Goal: Task Accomplishment & Management: Manage account settings

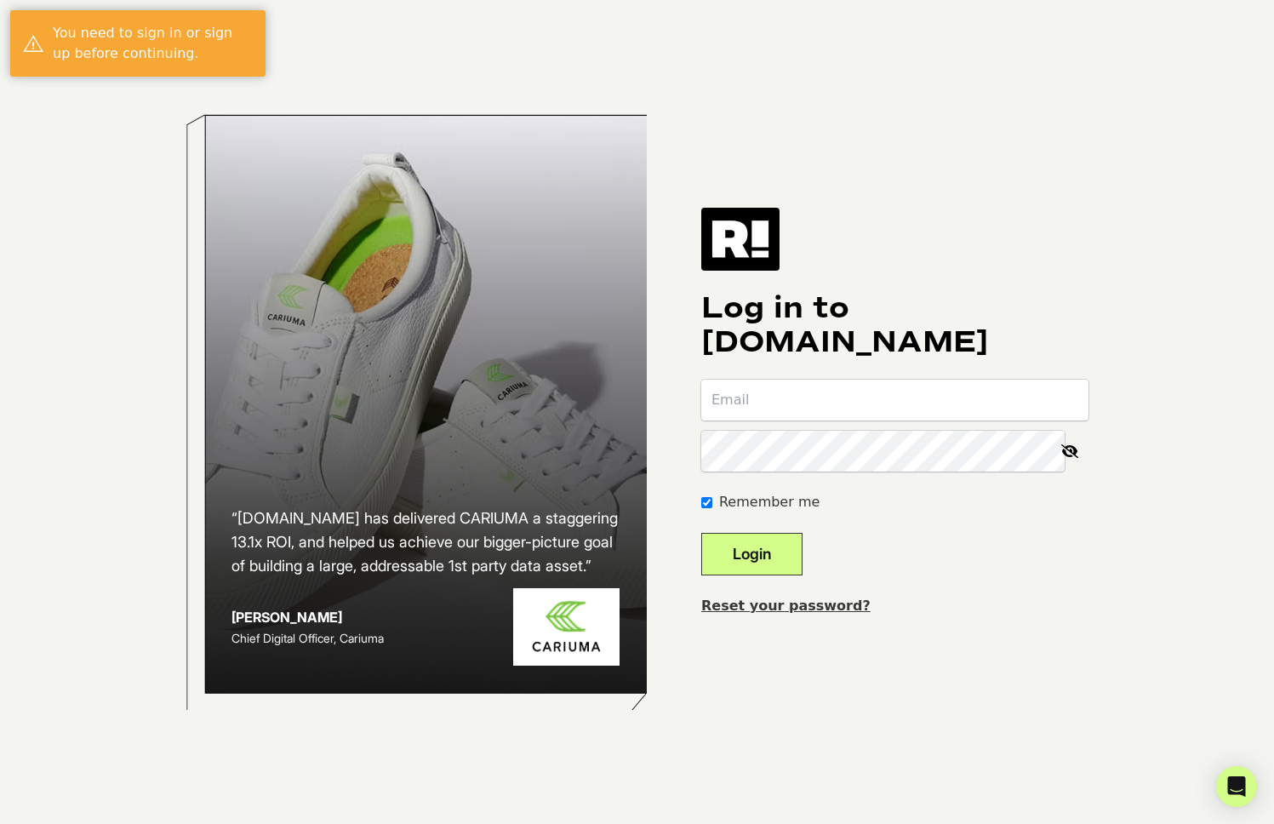
click at [783, 406] on input "email" at bounding box center [894, 399] width 387 height 41
type input "[PERSON_NAME][EMAIL_ADDRESS][DOMAIN_NAME]"
click at [701, 533] on button "Login" at bounding box center [751, 554] width 101 height 43
click at [812, 397] on input "email" at bounding box center [894, 399] width 387 height 41
type input "[PERSON_NAME][EMAIL_ADDRESS][DOMAIN_NAME]"
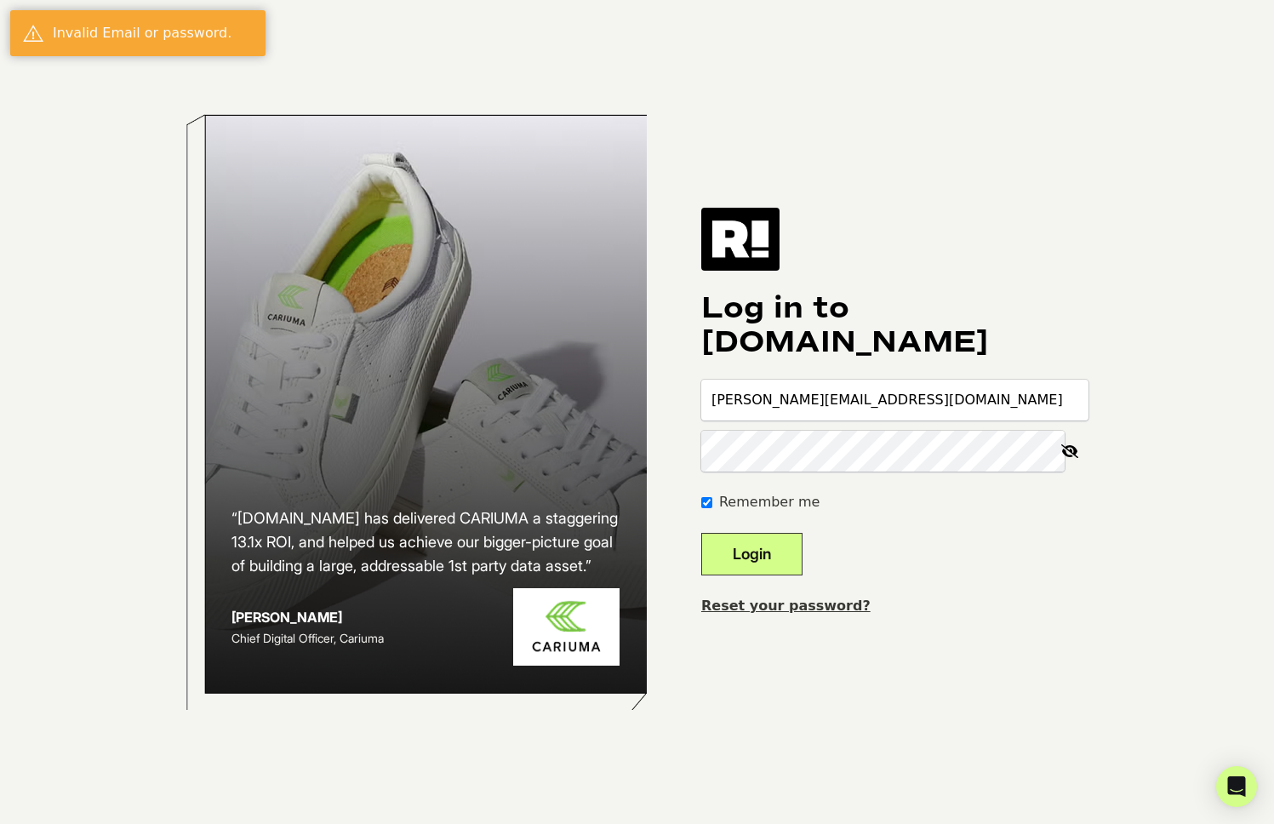
click at [701, 533] on button "Login" at bounding box center [751, 554] width 101 height 43
click at [784, 607] on link "Reset your password?" at bounding box center [785, 605] width 169 height 16
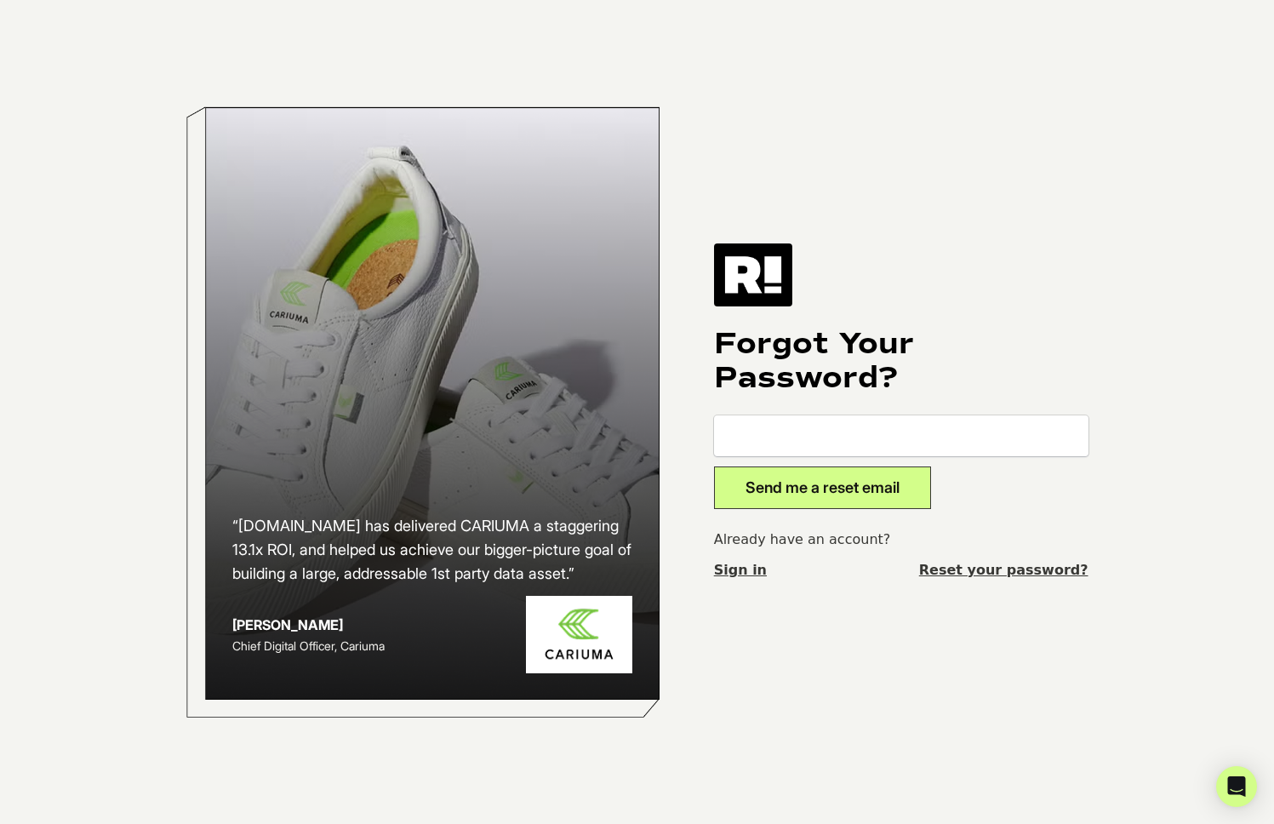
click at [824, 430] on input "email" at bounding box center [901, 435] width 374 height 41
type input "daniel.j@minutemedia.com"
click at [829, 490] on button "Send me a reset email" at bounding box center [822, 487] width 217 height 43
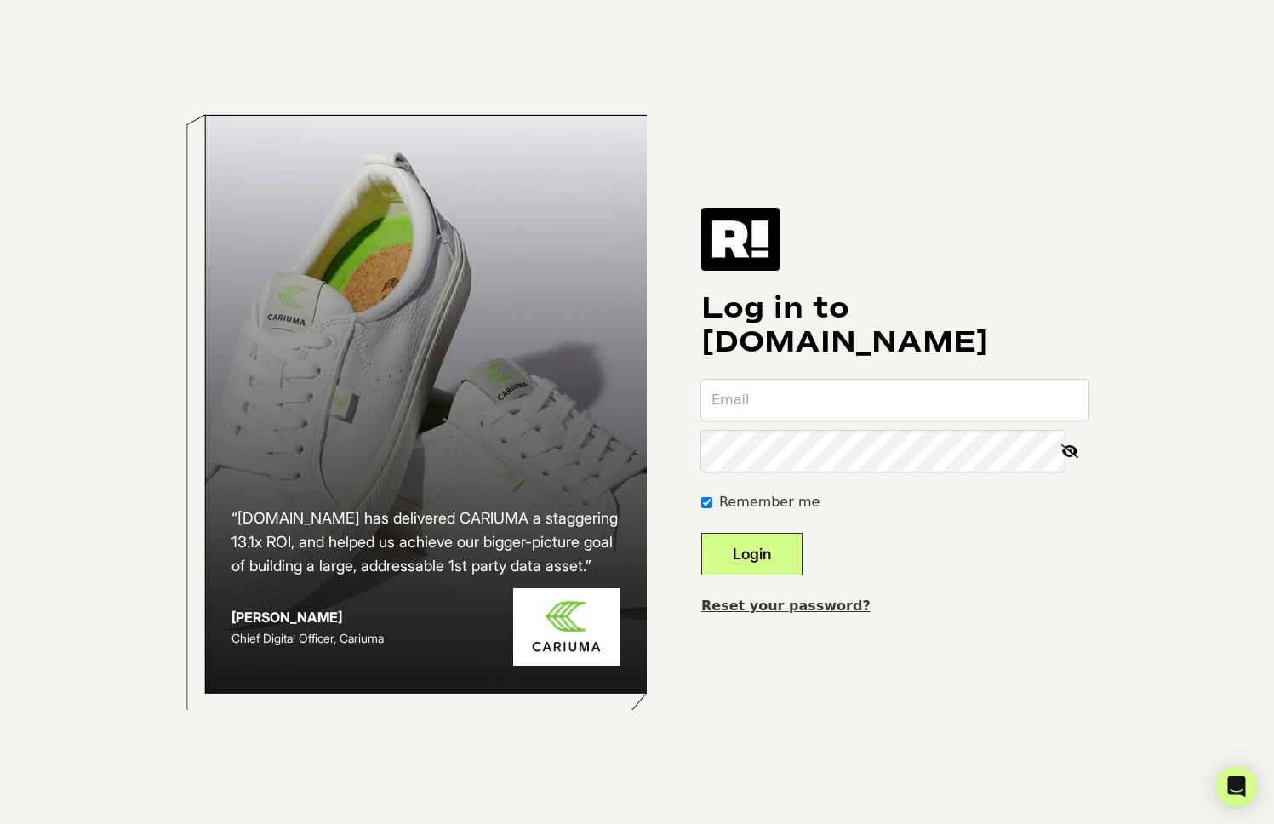
click at [886, 405] on input "email" at bounding box center [894, 399] width 387 height 41
type input "daniel.j@minutemedia.com"
click at [802, 547] on button "Login" at bounding box center [751, 554] width 101 height 43
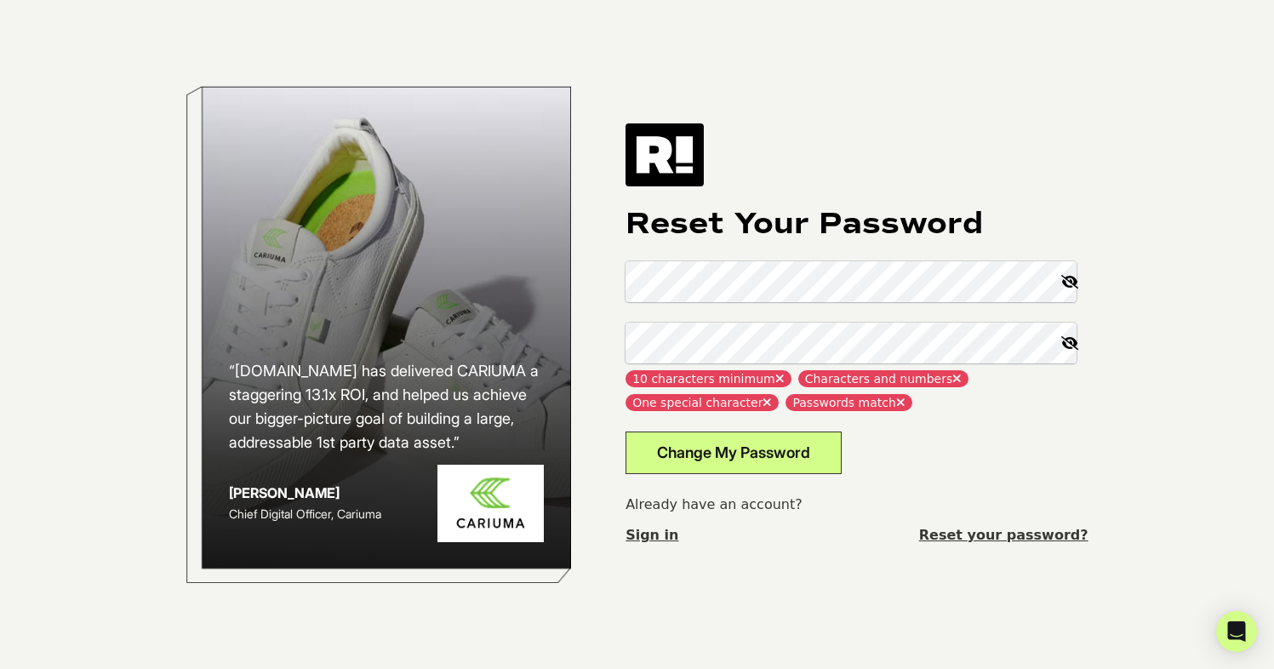
click at [668, 249] on div "Reset Your Password 10 characters minimum Characters and numbers One special ch…" at bounding box center [856, 334] width 462 height 422
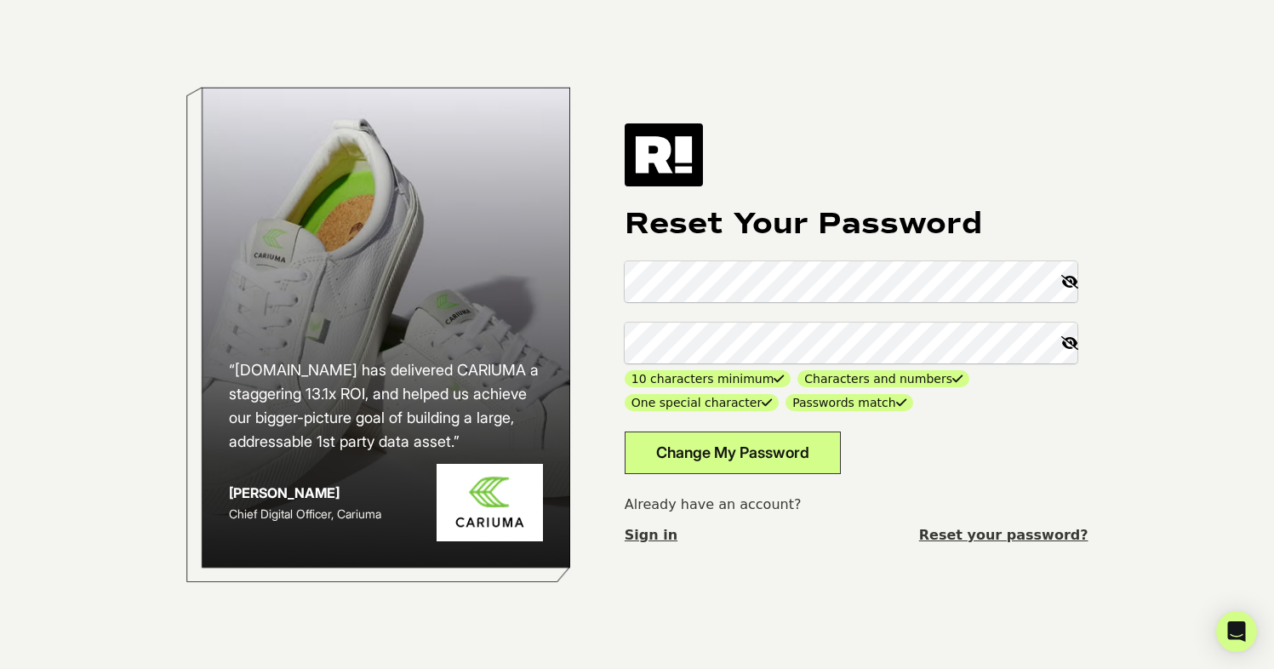
click at [1069, 278] on icon at bounding box center [1069, 281] width 37 height 41
click at [716, 250] on div "Reset Your Password 10 characters minimum Characters and numbers One special ch…" at bounding box center [856, 334] width 464 height 422
click at [1129, 271] on body "“Retention.com has delivered CARIUMA a staggering 13.1x ROI, and helped us achi…" at bounding box center [637, 334] width 1274 height 669
click at [769, 451] on button "Change My Password" at bounding box center [732, 452] width 216 height 43
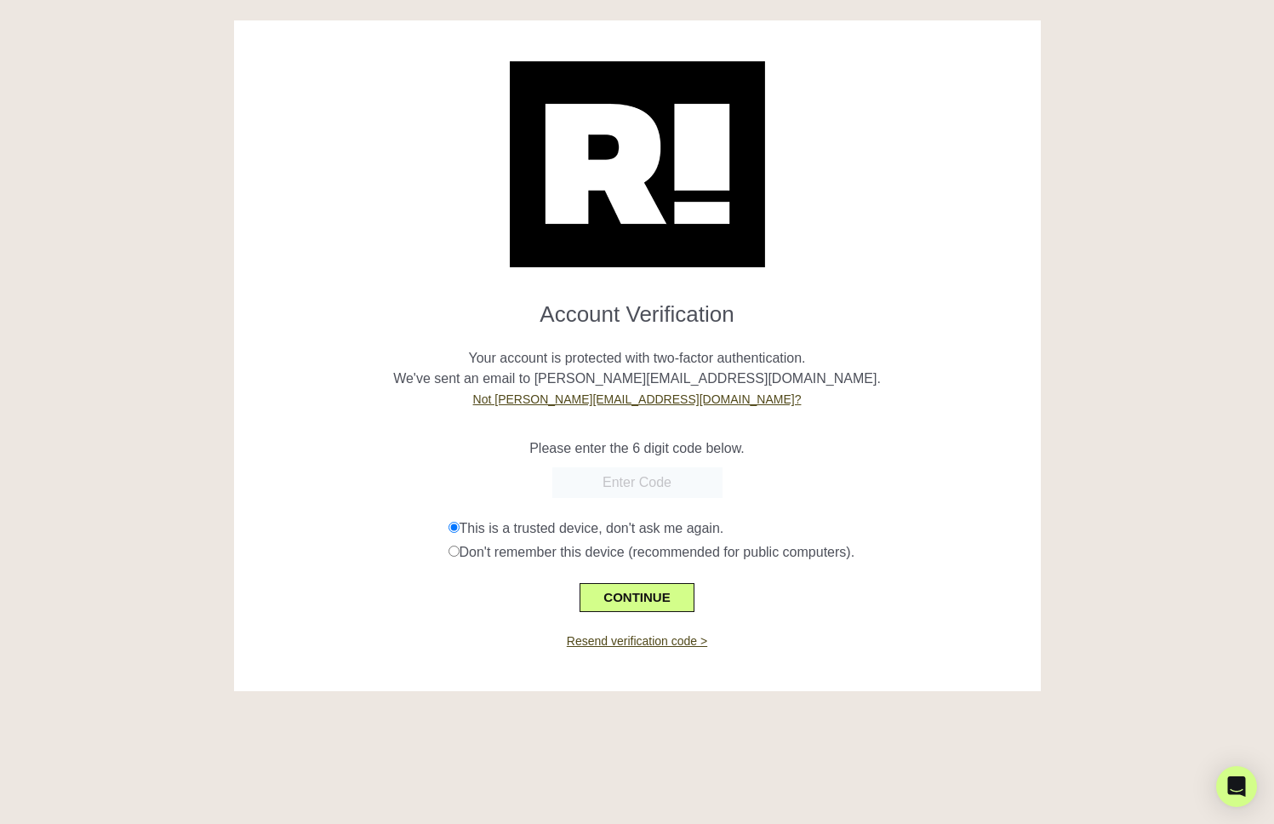
click at [652, 486] on input "text" at bounding box center [637, 482] width 170 height 31
paste input "209008"
type input "209008"
click at [655, 602] on button "CONTINUE" at bounding box center [636, 597] width 114 height 29
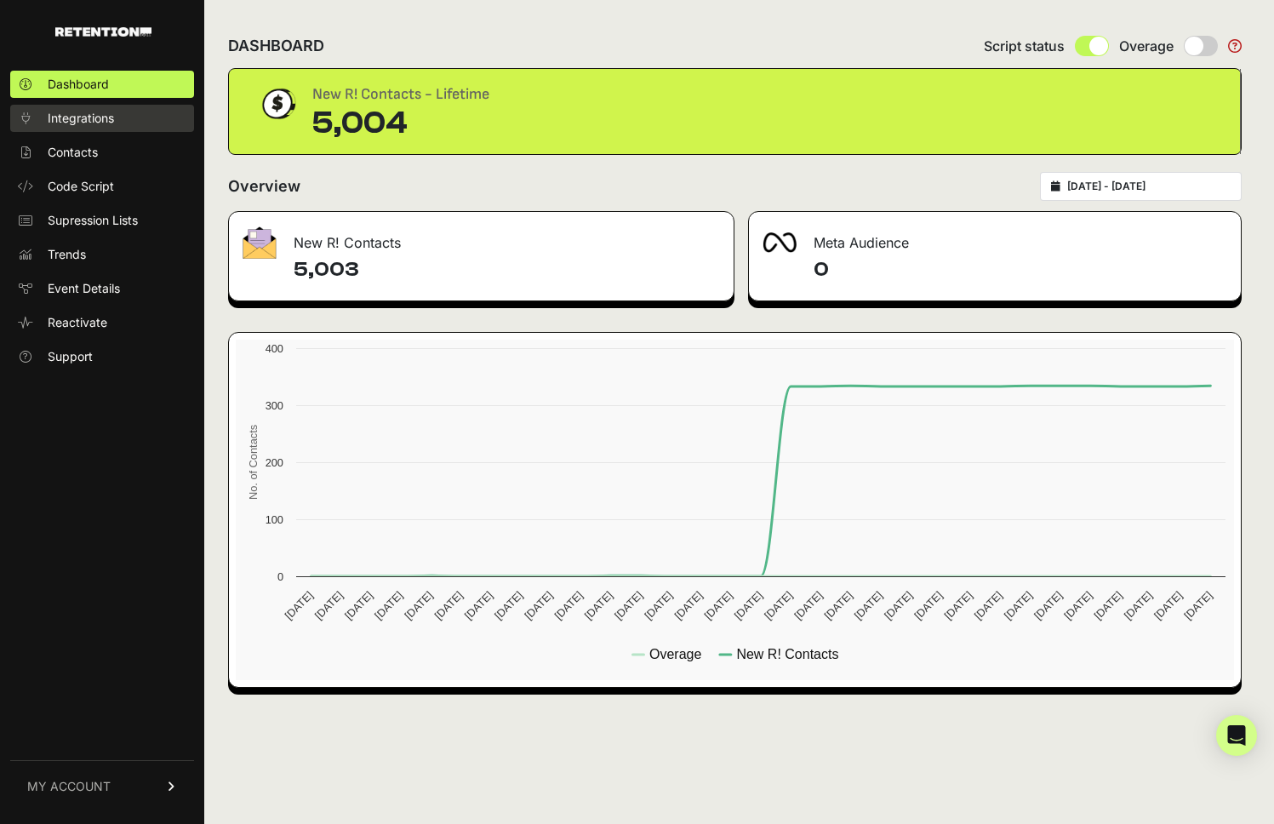
click at [91, 123] on span "Integrations" at bounding box center [81, 118] width 66 height 17
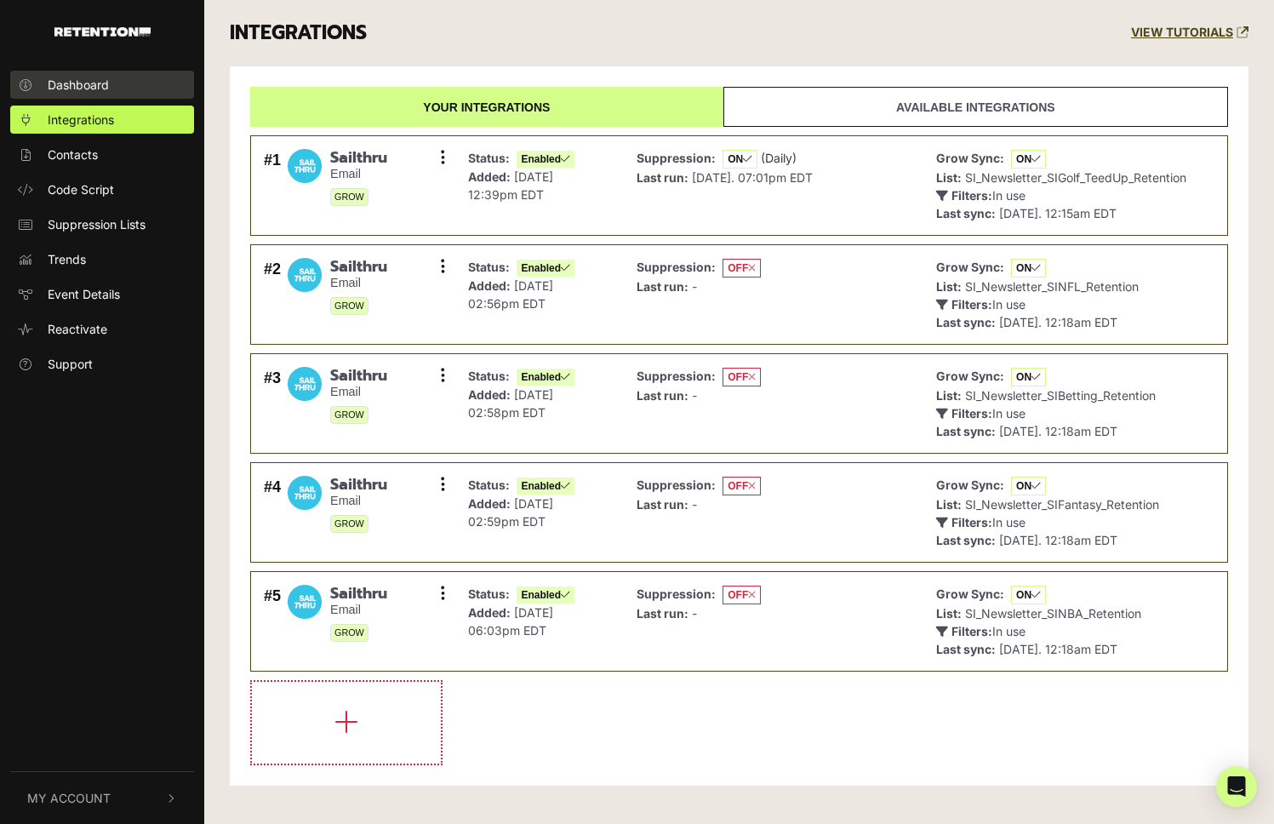
click at [94, 90] on span "Dashboard" at bounding box center [78, 85] width 61 height 18
